Goal: Find specific page/section: Find specific page/section

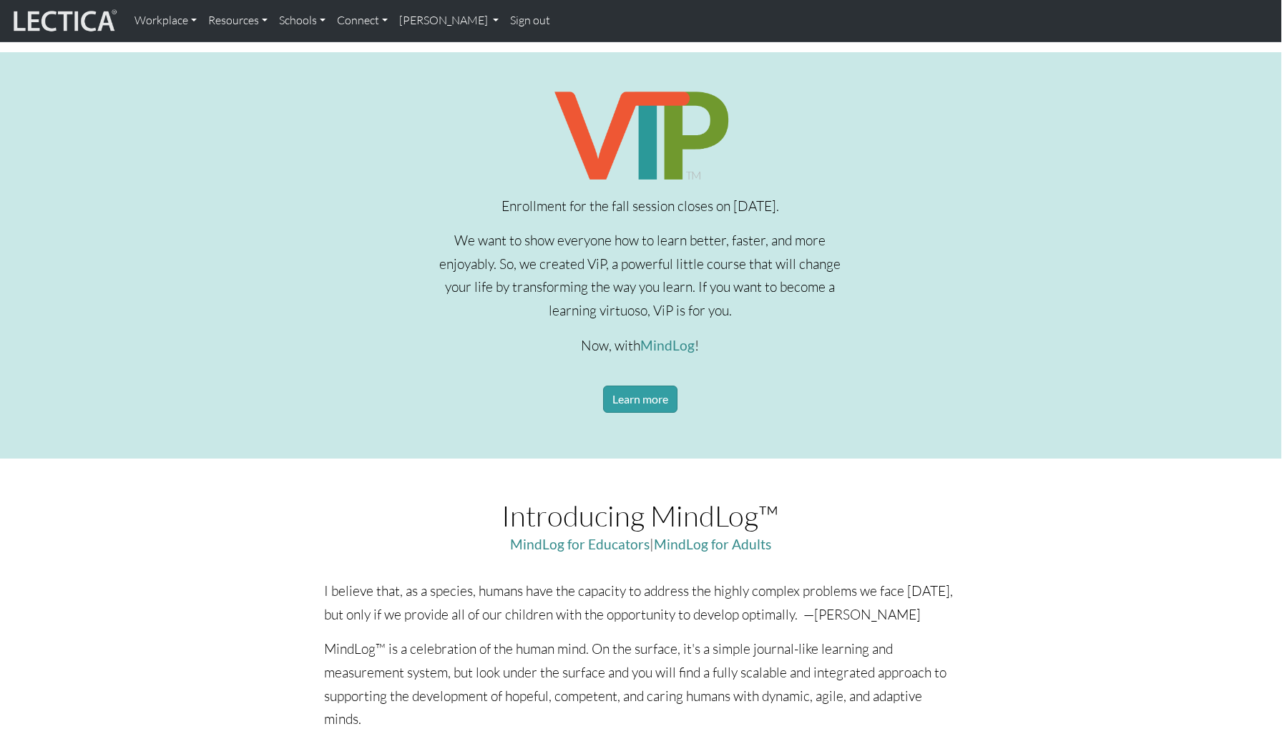
scroll to position [194, 1]
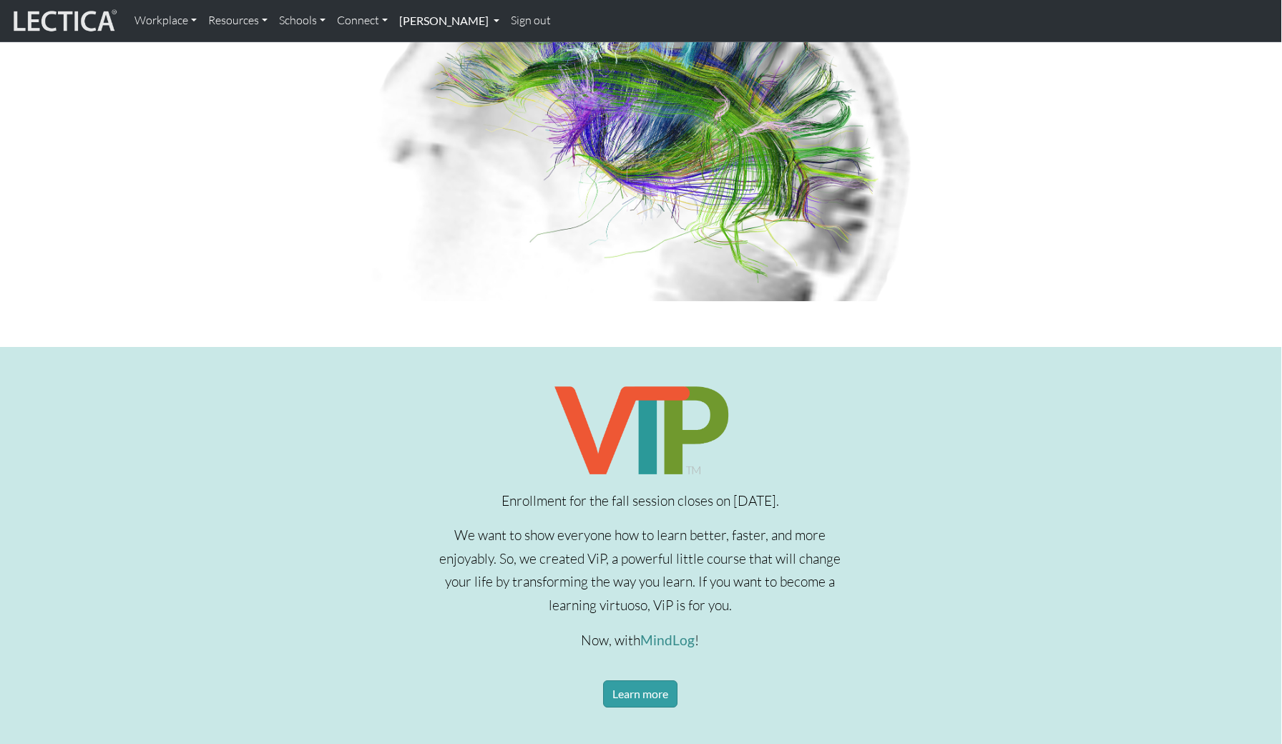
click at [437, 17] on link "[PERSON_NAME]" at bounding box center [449, 21] width 112 height 30
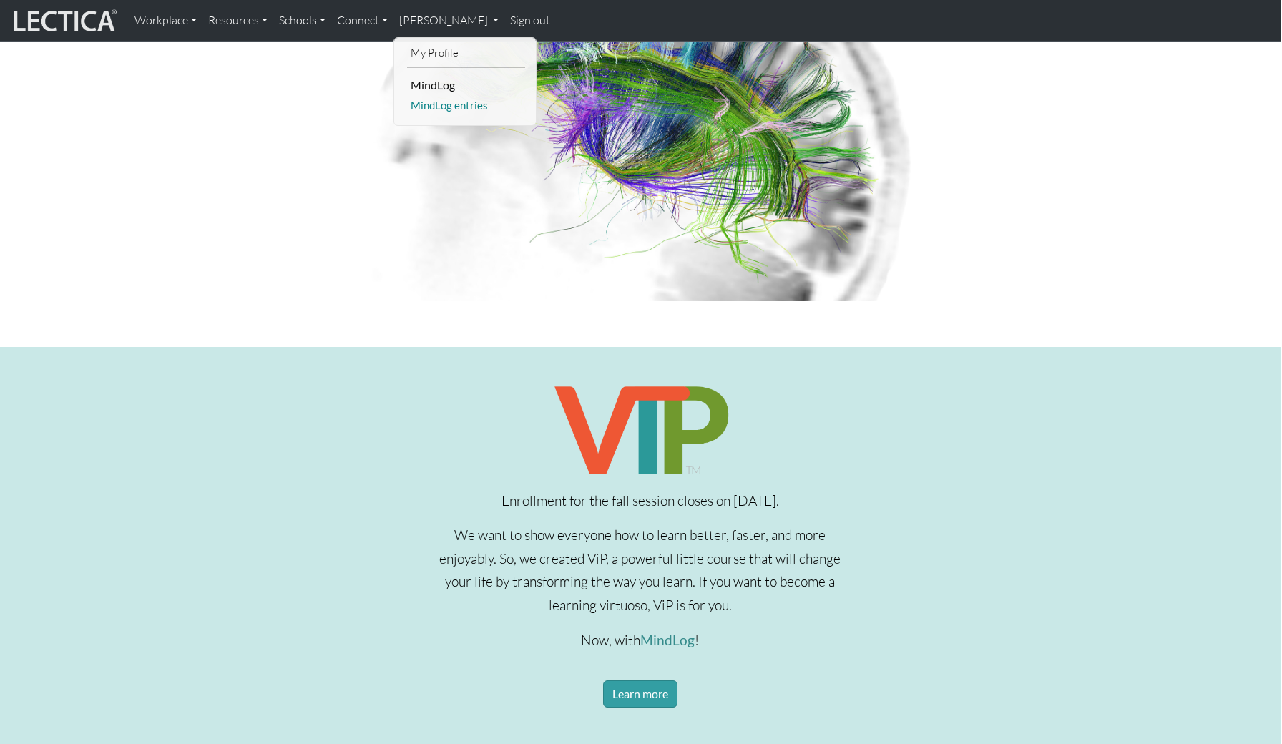
click at [444, 100] on link "MindLog entries" at bounding box center [466, 106] width 118 height 18
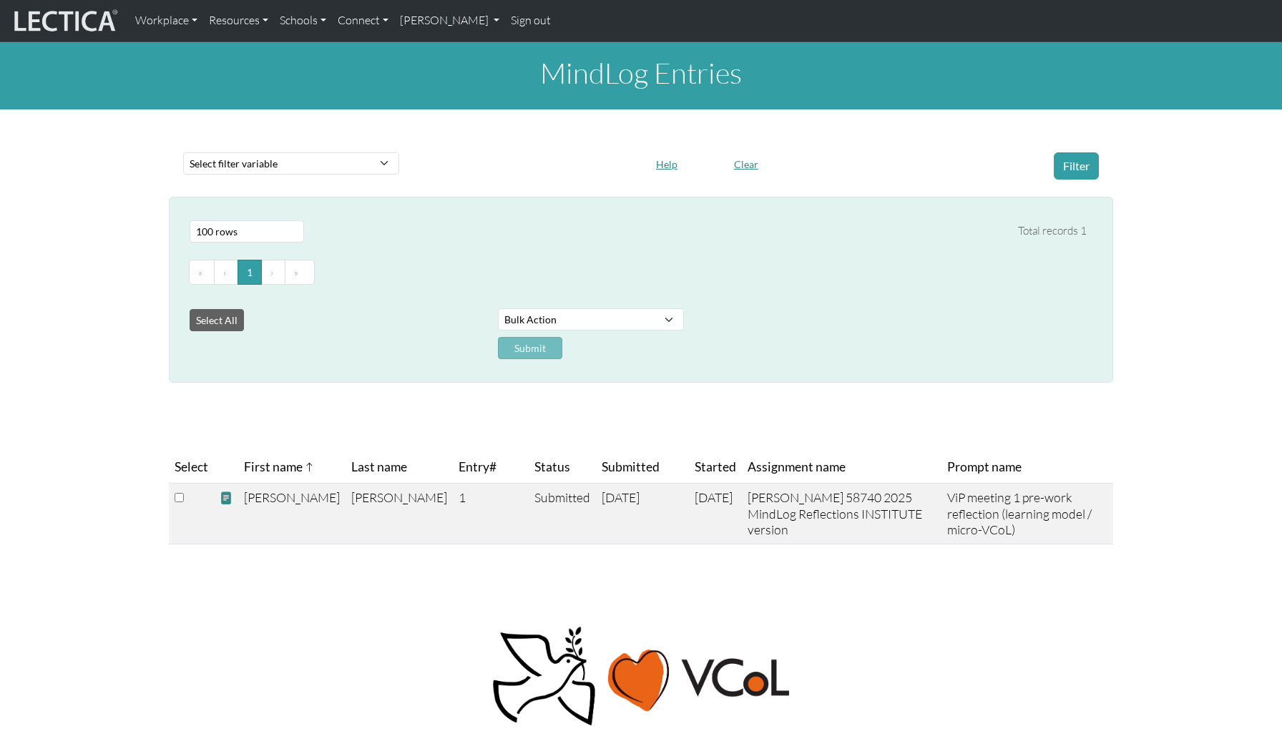
select select "100"
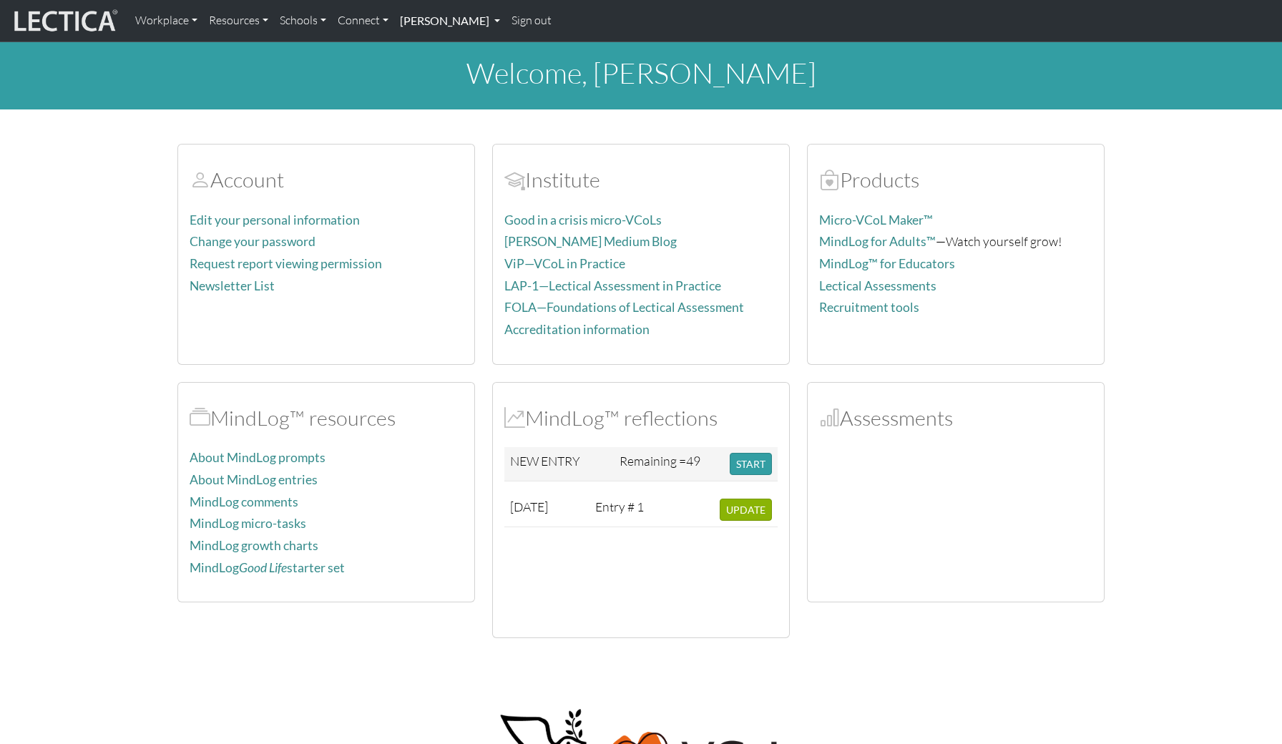
click at [432, 22] on link "[PERSON_NAME]" at bounding box center [450, 21] width 112 height 30
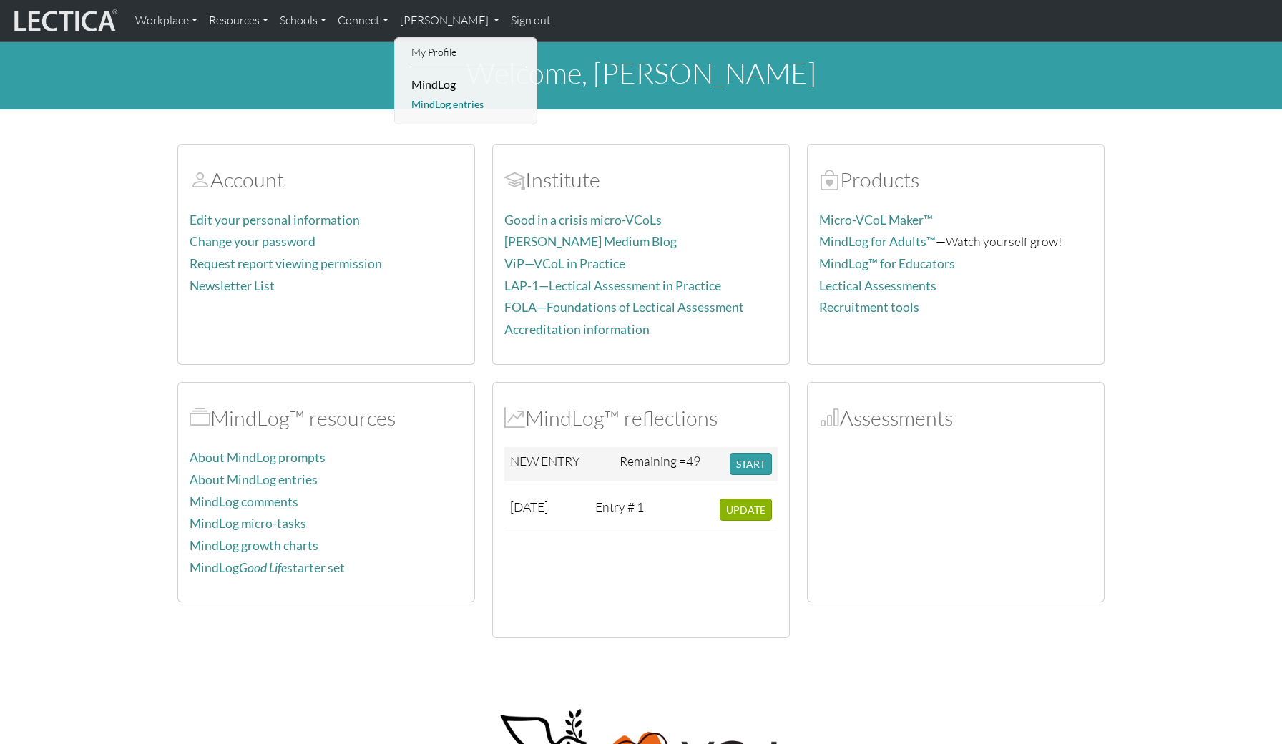
click at [437, 106] on link "MindLog entries" at bounding box center [467, 105] width 118 height 18
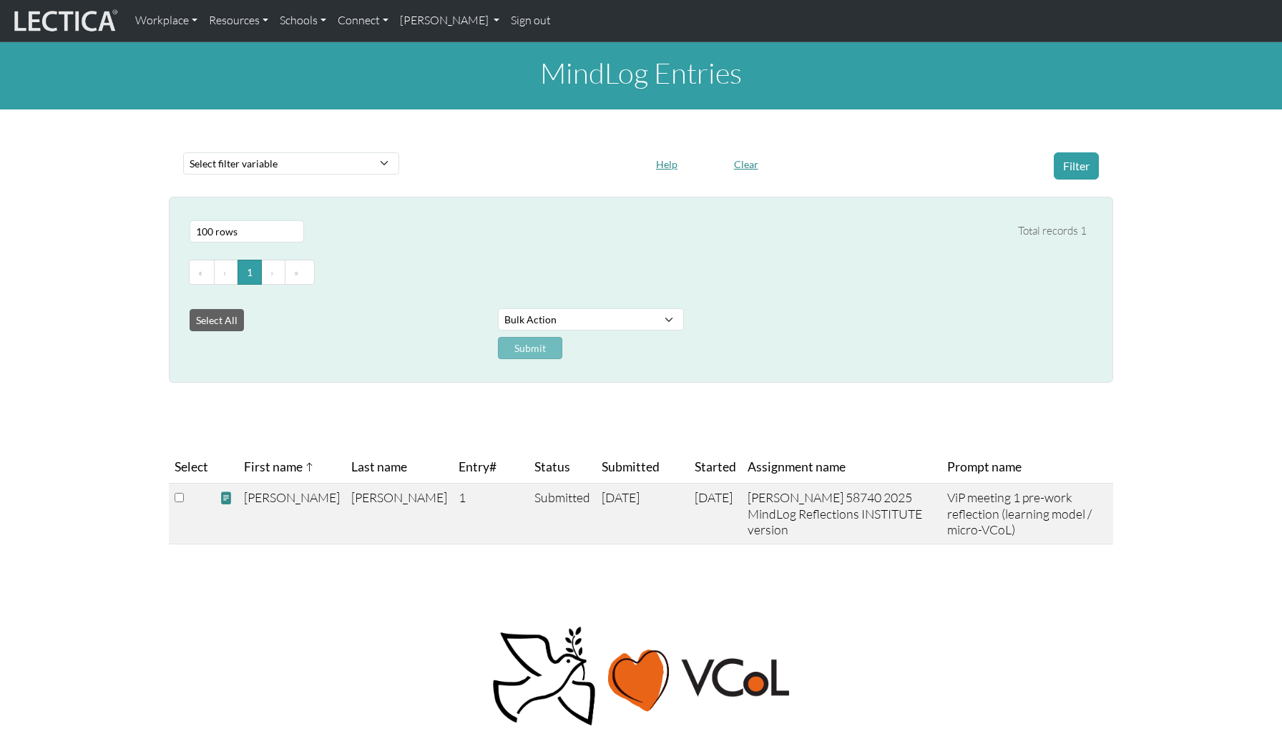
select select "100"
click at [225, 496] on span at bounding box center [226, 498] width 13 height 15
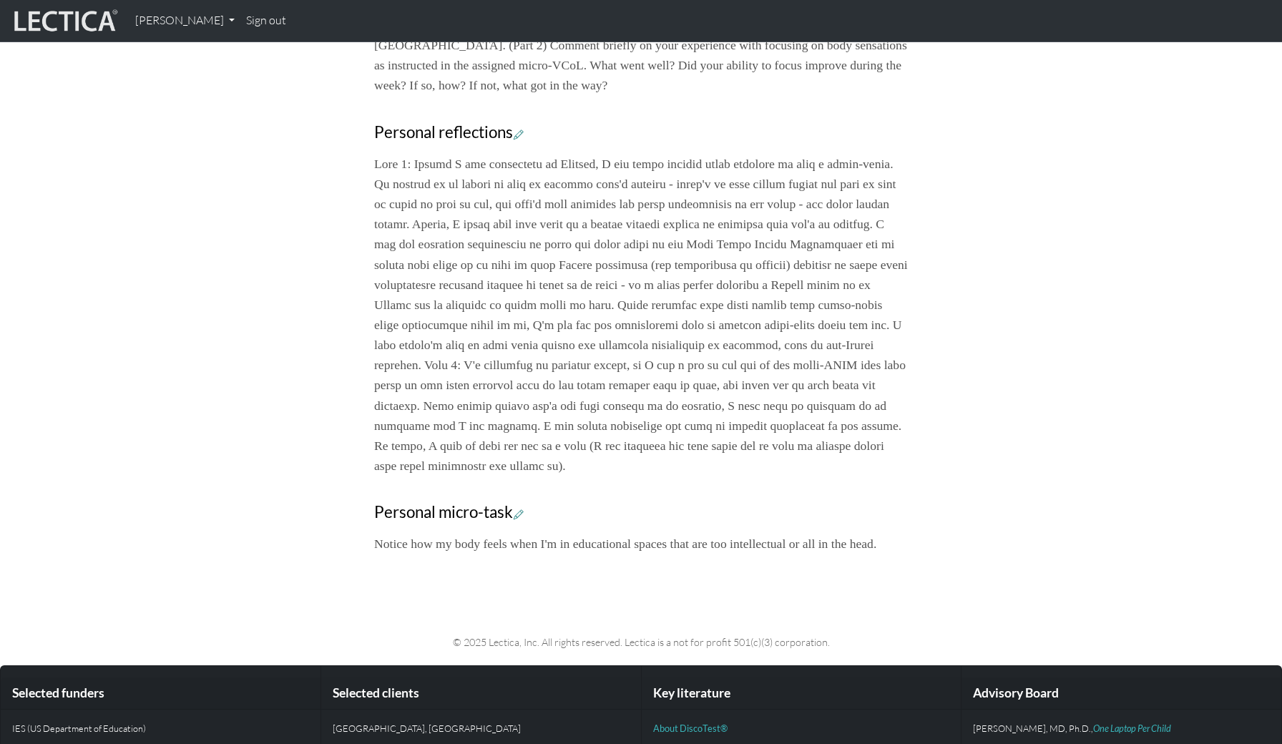
scroll to position [566, 0]
